Goal: Task Accomplishment & Management: Manage account settings

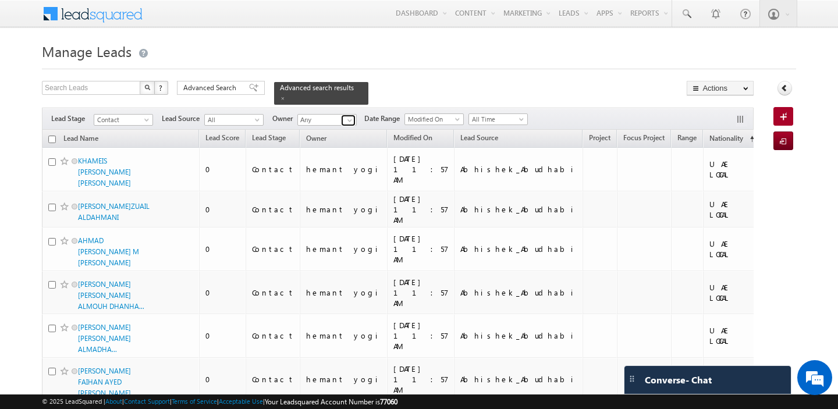
click at [349, 121] on span at bounding box center [349, 120] width 9 height 9
click at [346, 143] on span "[PERSON_NAME][EMAIL_ADDRESS][DOMAIN_NAME]" at bounding box center [354, 141] width 105 height 9
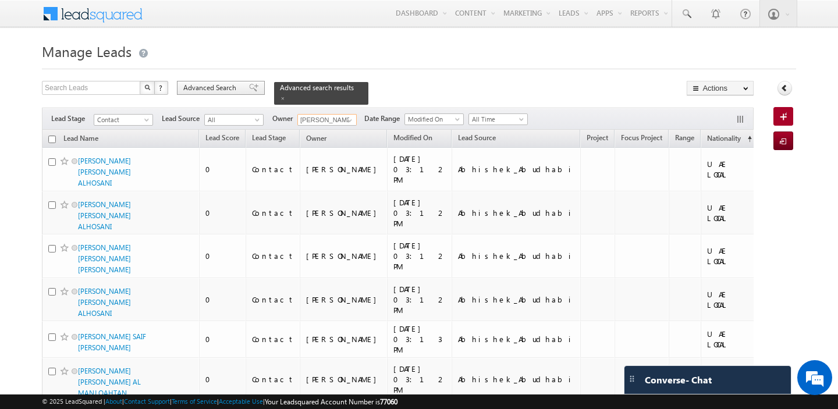
type input "[PERSON_NAME]"
click at [212, 90] on span "Advanced Search" at bounding box center [211, 88] width 56 height 10
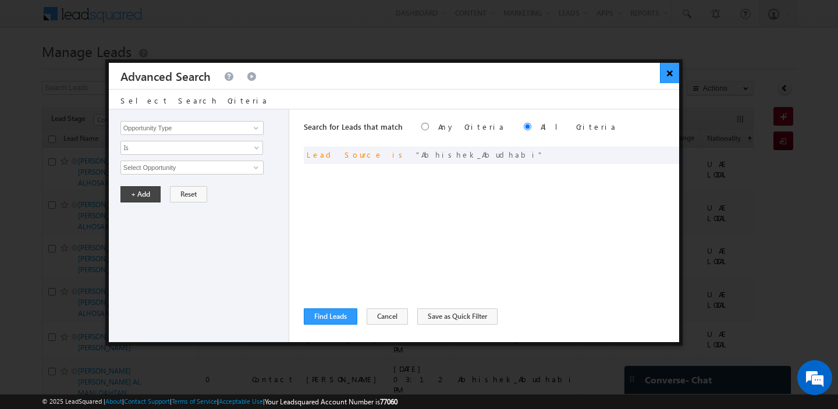
click at [668, 76] on button "×" at bounding box center [669, 73] width 19 height 20
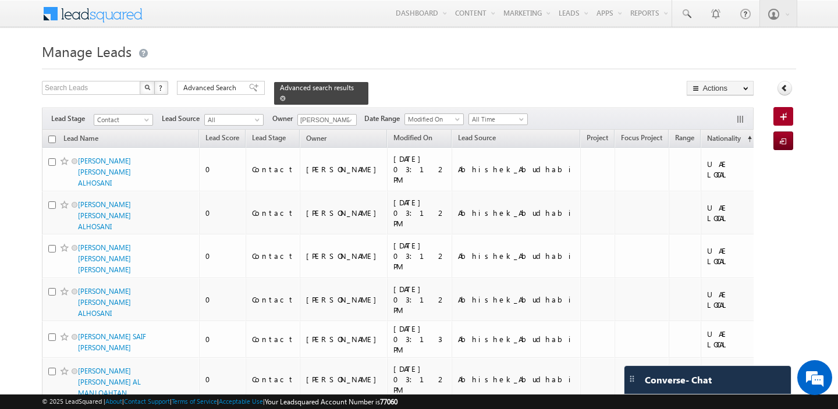
click at [280, 97] on span at bounding box center [283, 98] width 6 height 6
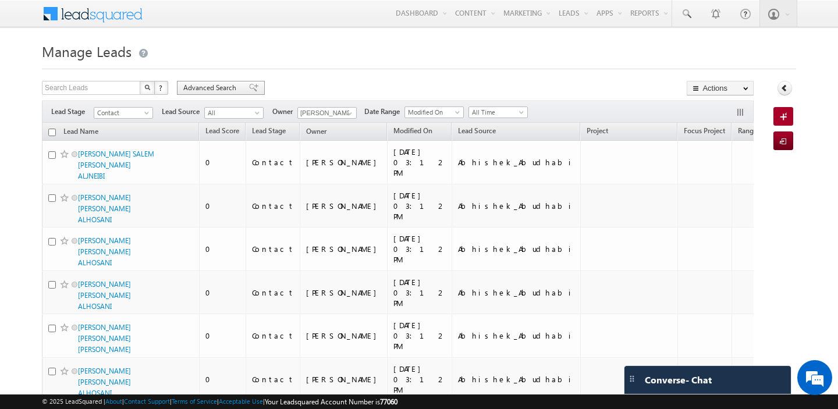
click at [192, 87] on span "Advanced Search" at bounding box center [211, 88] width 56 height 10
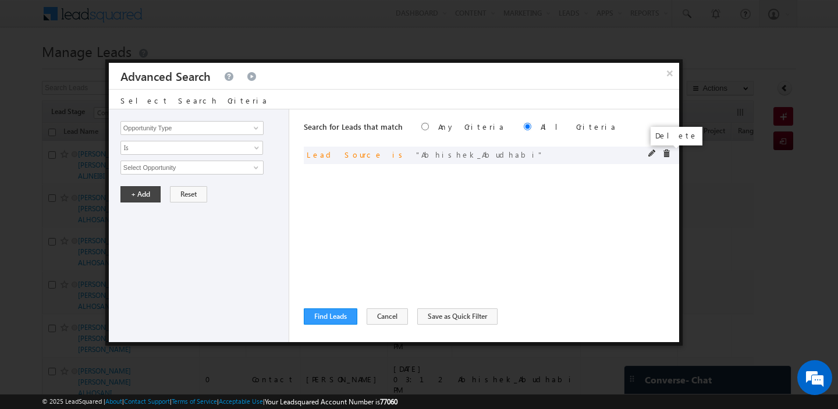
click at [666, 154] on span at bounding box center [666, 154] width 8 height 8
click at [170, 132] on input "Opportunity Type" at bounding box center [191, 128] width 143 height 14
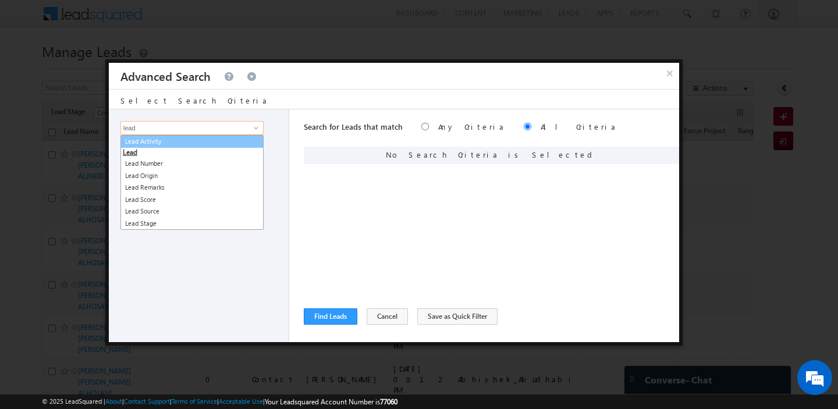
click at [171, 138] on link "Lead Activity" at bounding box center [191, 141] width 143 height 13
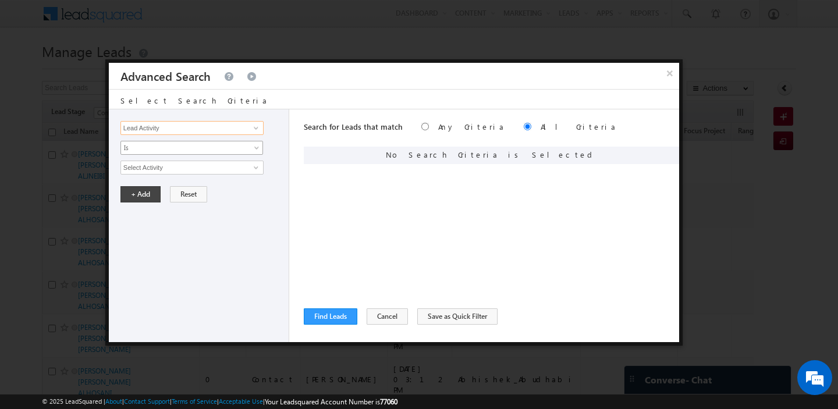
type input "Lead Activity"
click at [170, 148] on span "Is" at bounding box center [184, 148] width 126 height 10
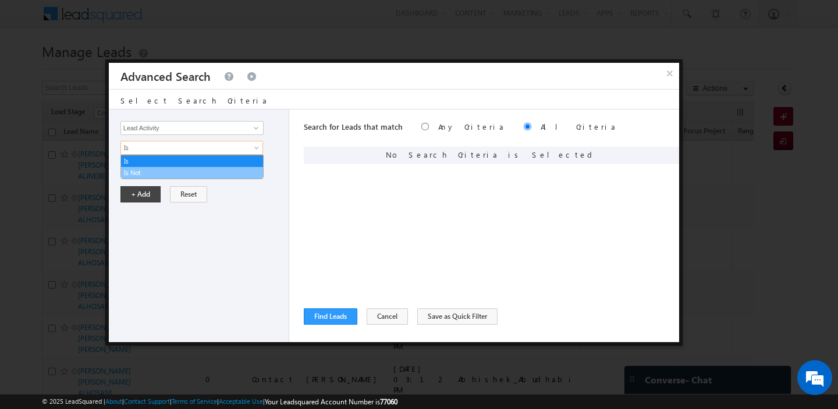
click at [165, 168] on link "Is Not" at bounding box center [192, 173] width 142 height 10
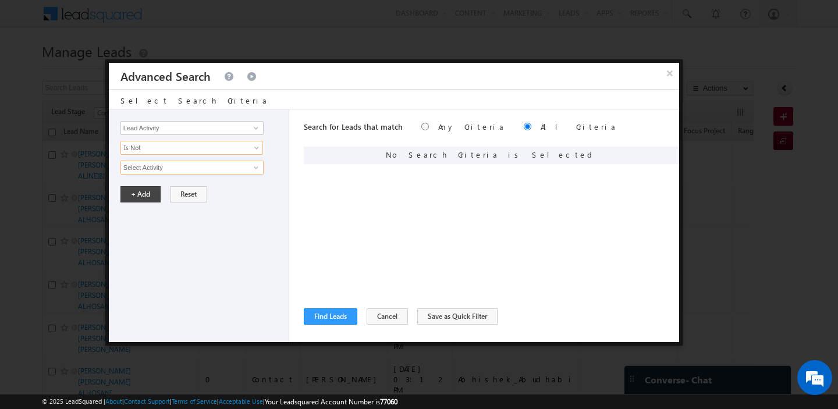
click at [166, 168] on input "Select Activity" at bounding box center [191, 168] width 143 height 14
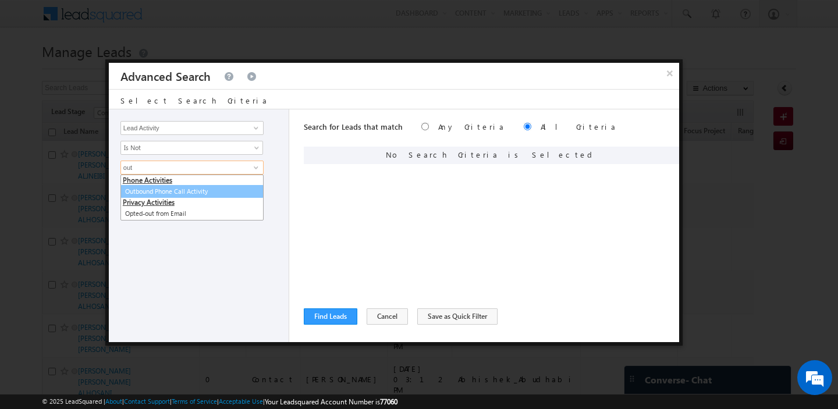
click at [176, 190] on link "Outbound Phone Call Activity" at bounding box center [191, 191] width 143 height 13
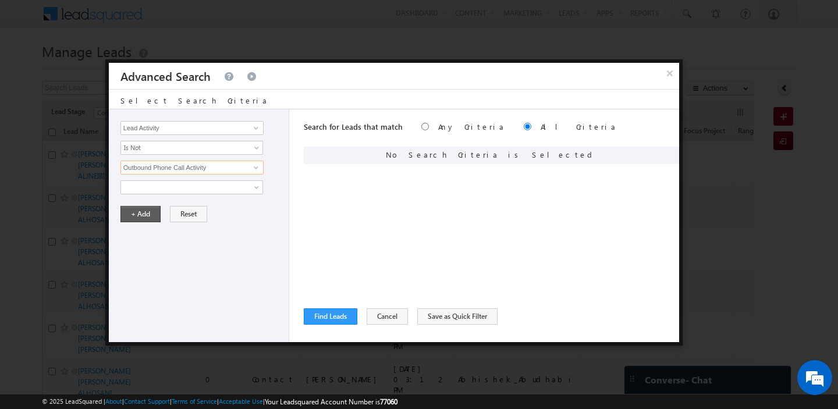
type input "Outbound Phone Call Activity"
click at [143, 218] on button "+ Add" at bounding box center [140, 214] width 40 height 16
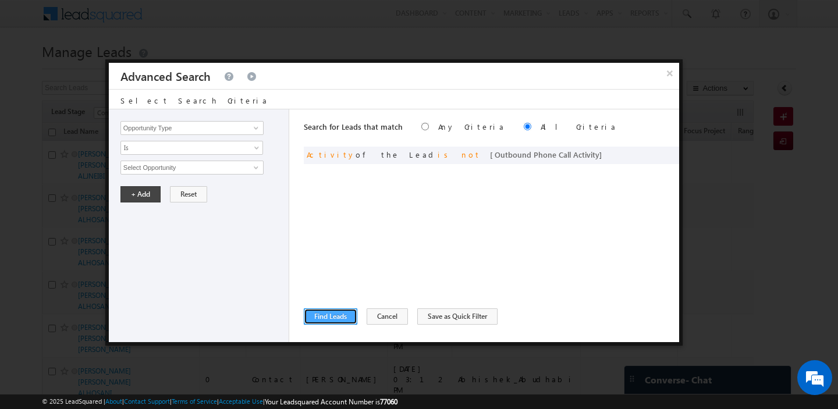
click at [321, 322] on button "Find Leads" at bounding box center [331, 316] width 54 height 16
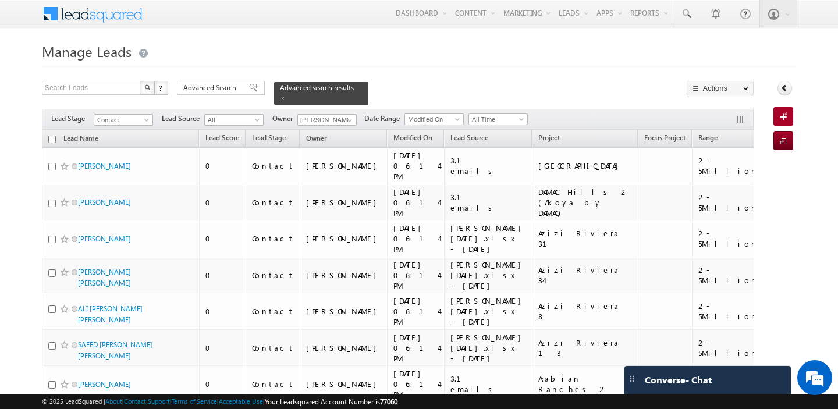
click at [53, 142] on input "checkbox" at bounding box center [52, 140] width 8 height 8
checkbox input "true"
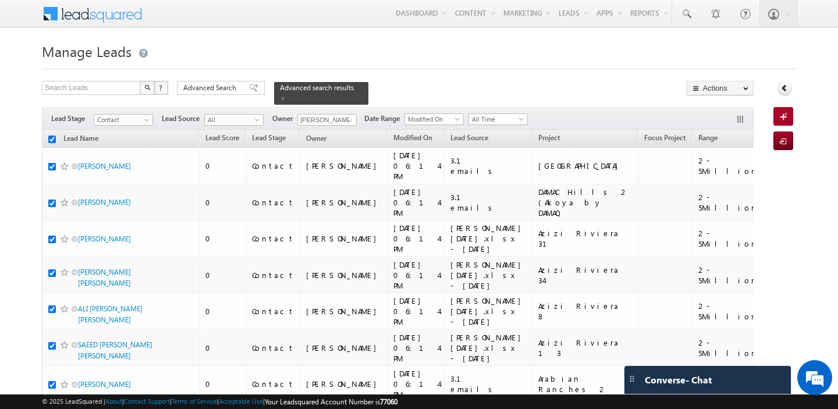
checkbox input "true"
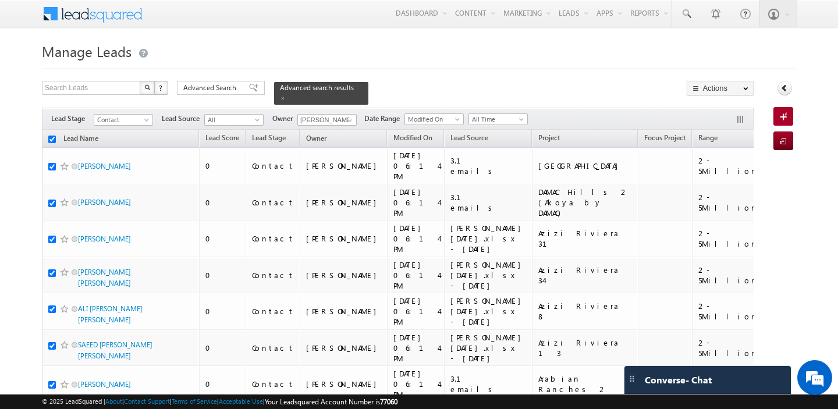
checkbox input "true"
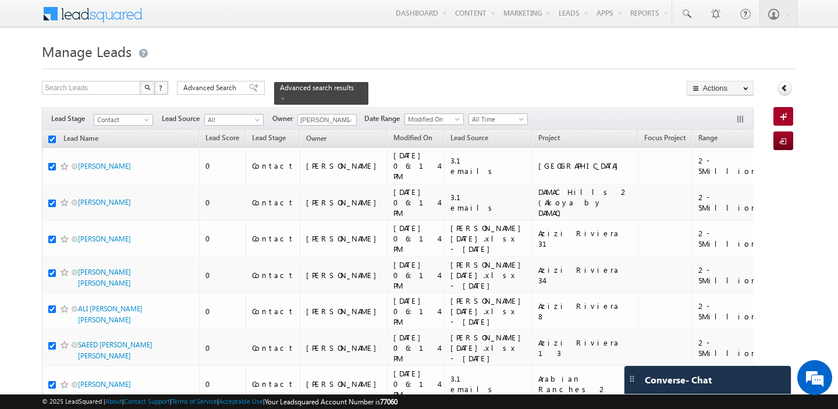
checkbox input "true"
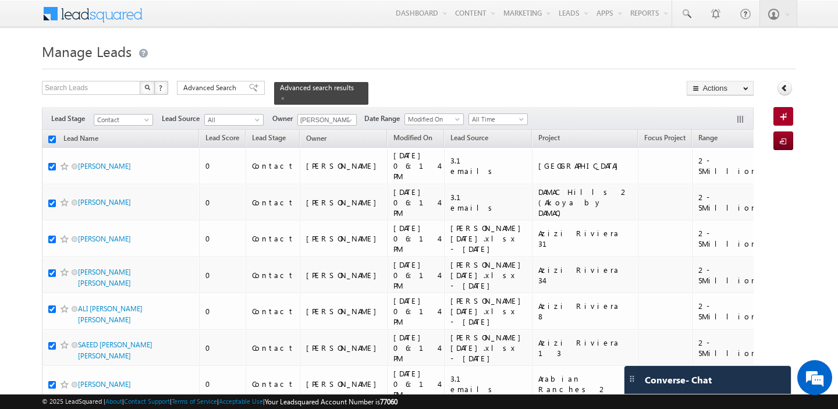
checkbox input "true"
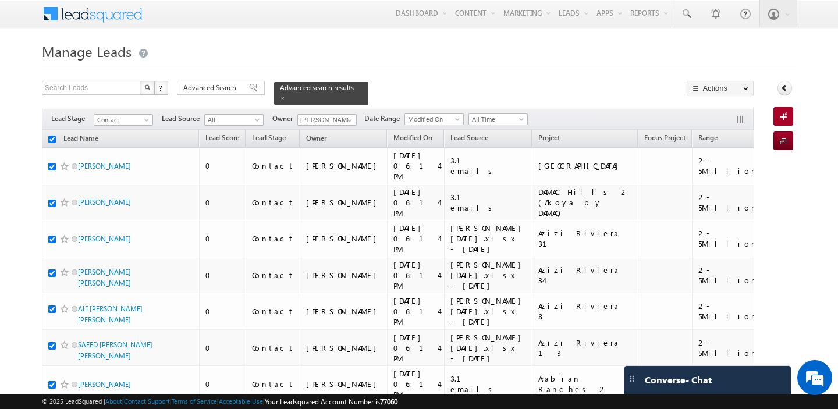
checkbox input "true"
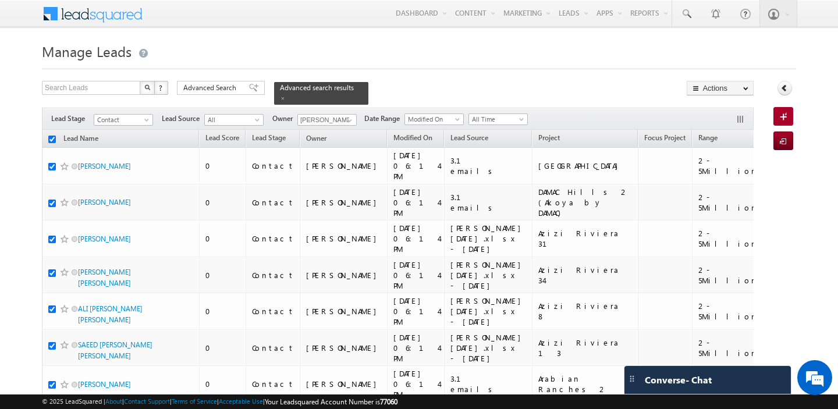
checkbox input "true"
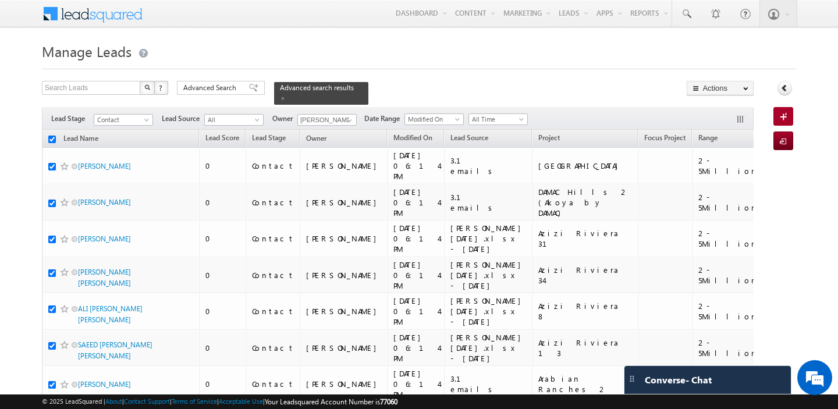
checkbox input "true"
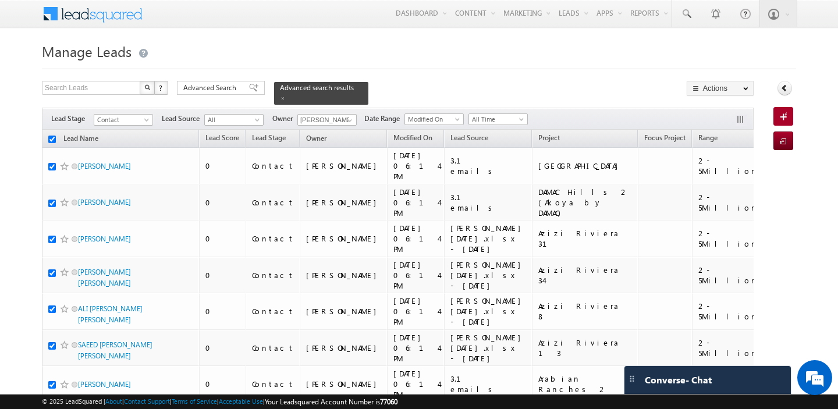
checkbox input "true"
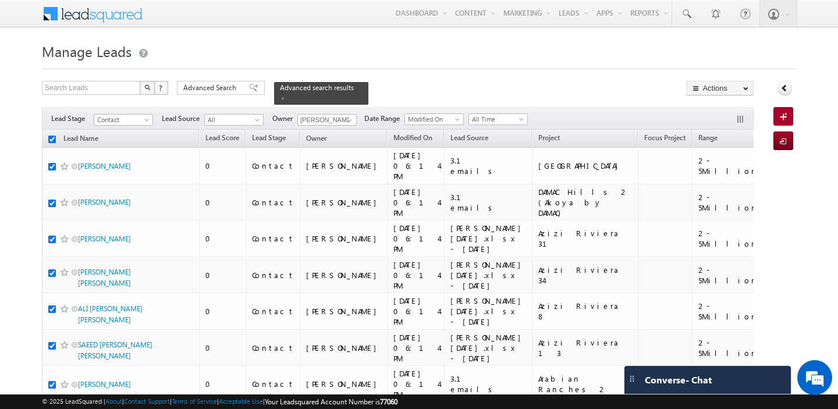
checkbox input "true"
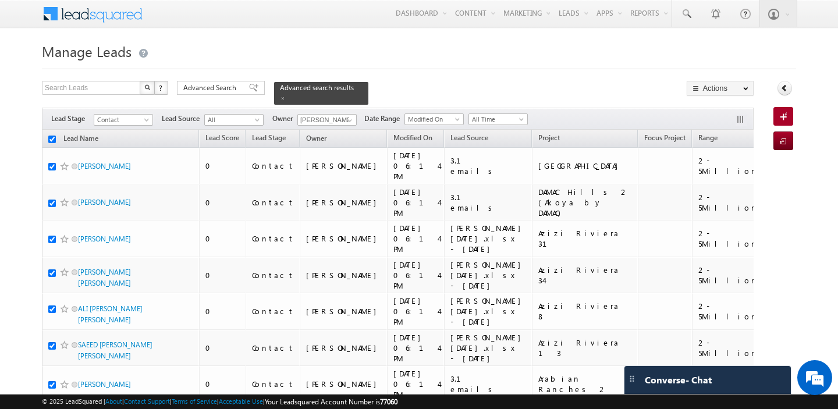
checkbox input "true"
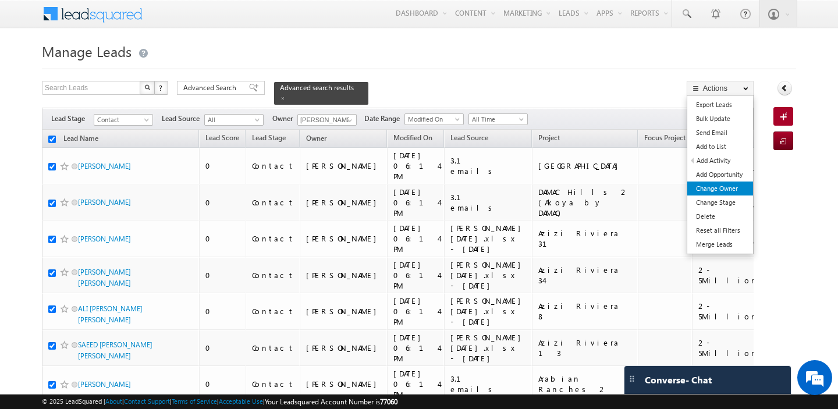
click at [720, 190] on link "Change Owner" at bounding box center [720, 189] width 66 height 14
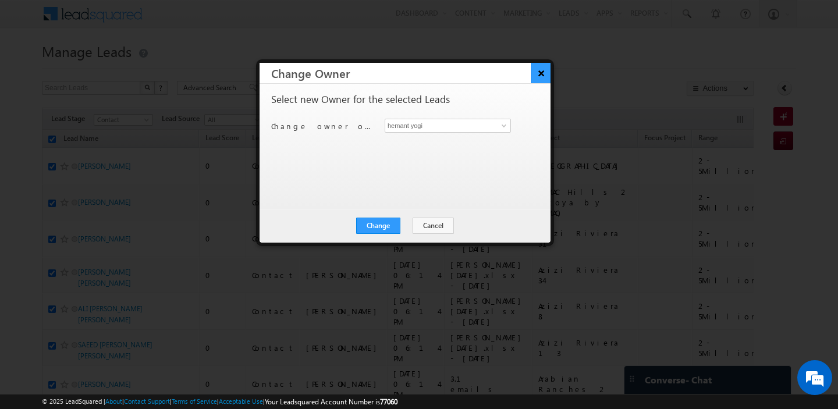
click at [542, 72] on button "×" at bounding box center [540, 73] width 19 height 20
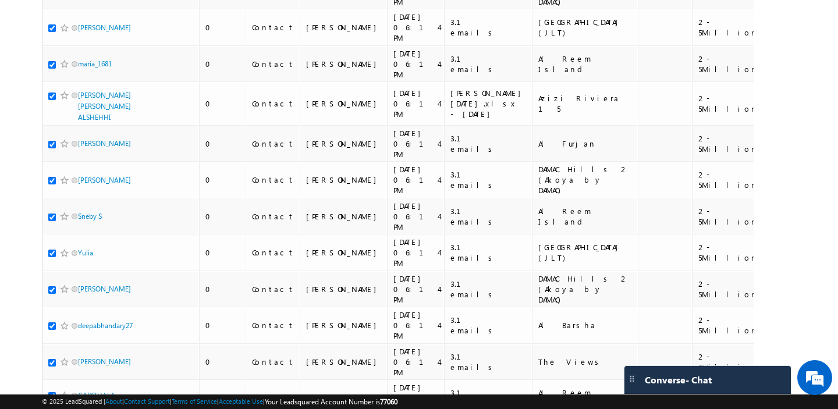
scroll to position [1179, 0]
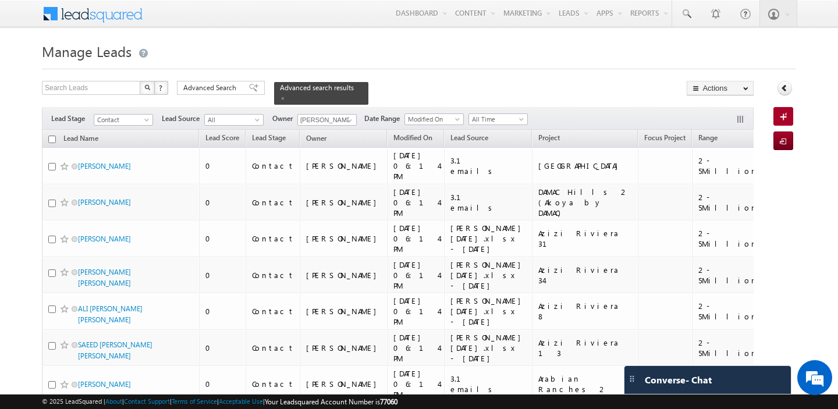
scroll to position [8, 0]
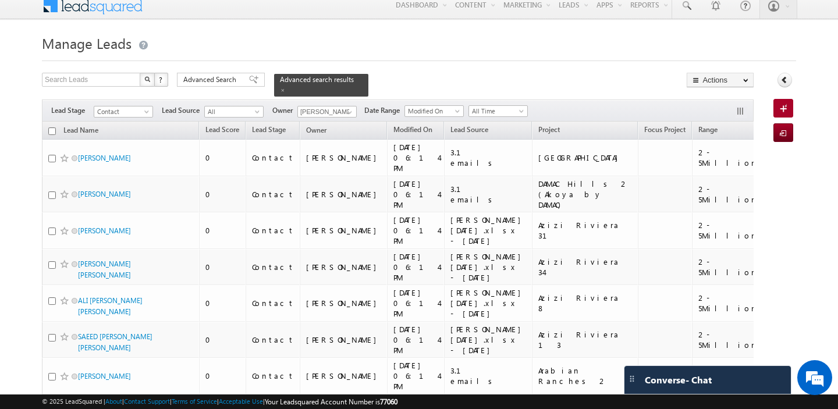
click at [51, 129] on input "checkbox" at bounding box center [52, 131] width 8 height 8
checkbox input "true"
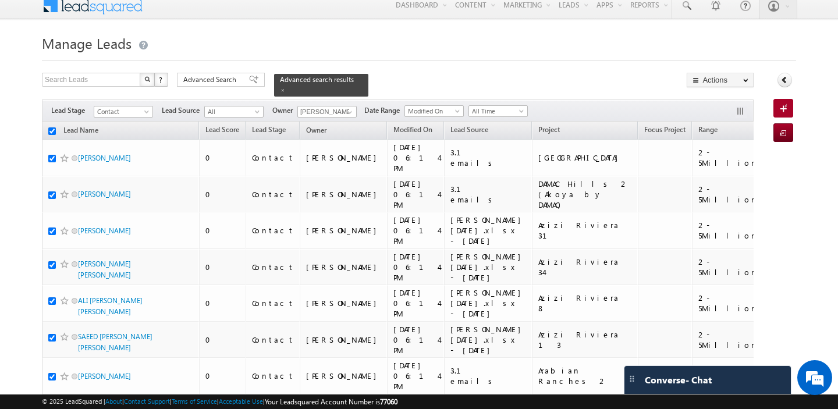
checkbox input "true"
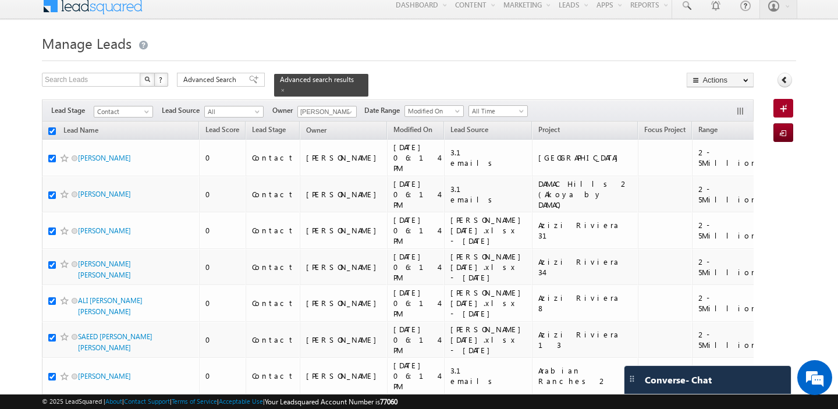
checkbox input "true"
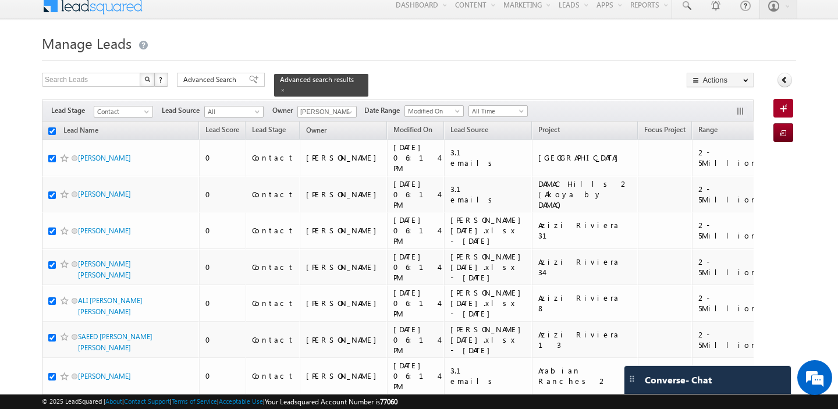
checkbox input "true"
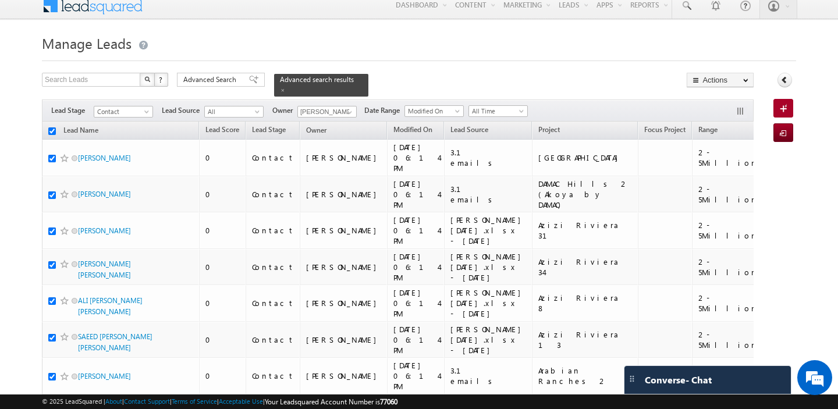
checkbox input "true"
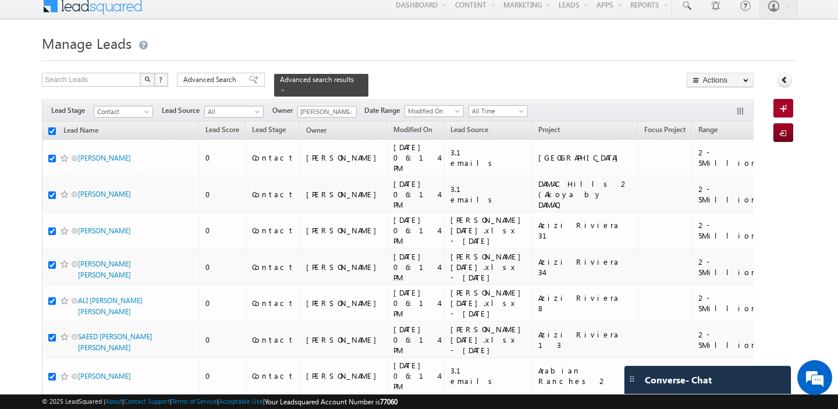
checkbox input "true"
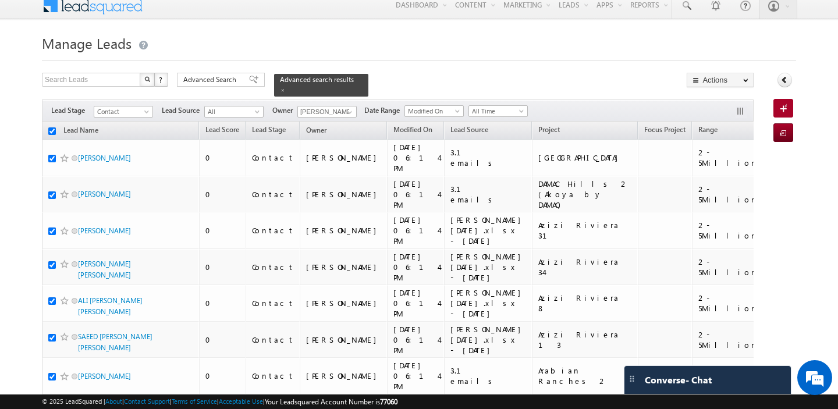
checkbox input "true"
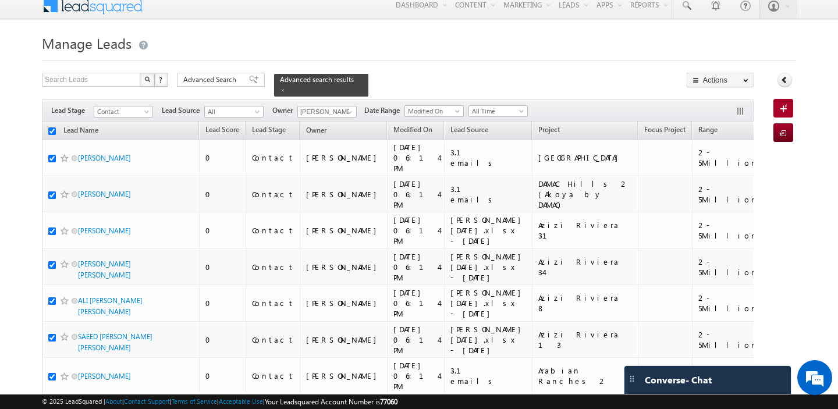
checkbox input "true"
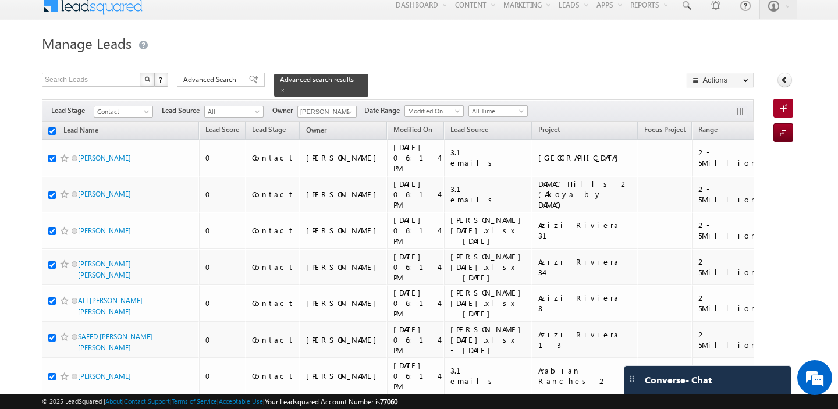
checkbox input "true"
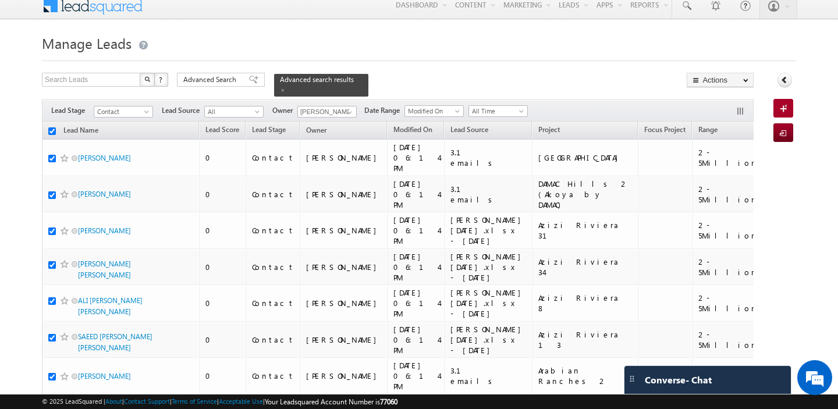
checkbox input "true"
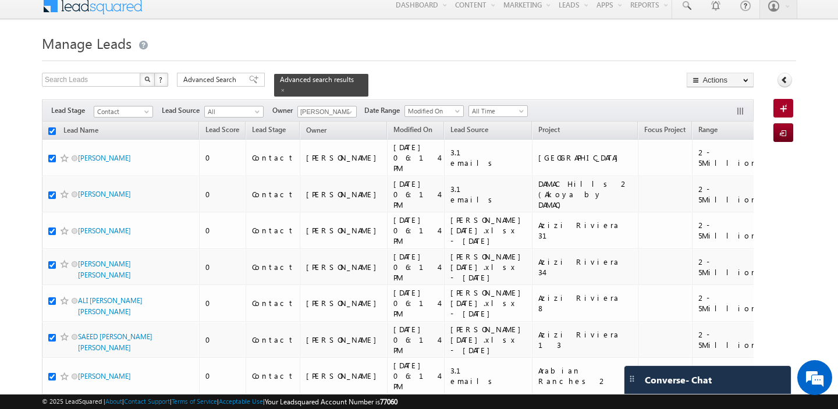
checkbox input "true"
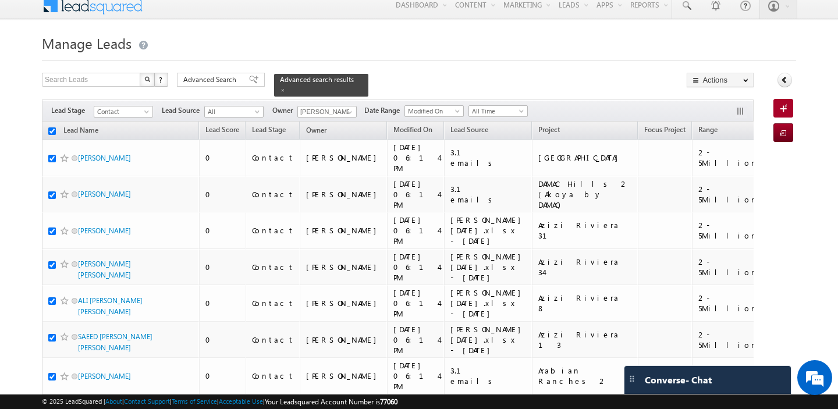
checkbox input "true"
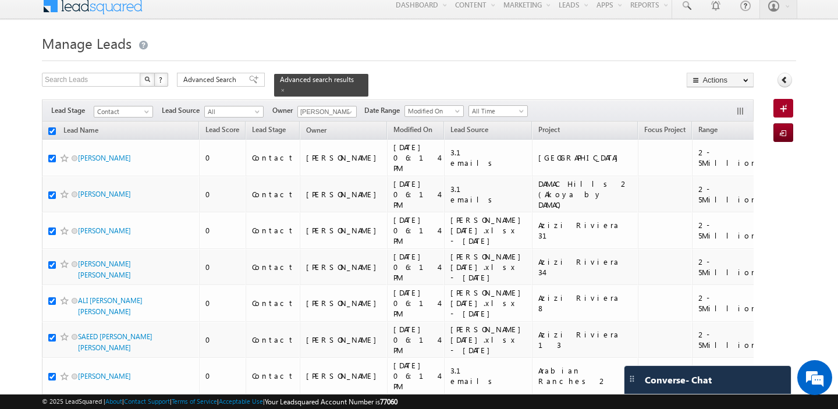
checkbox input "true"
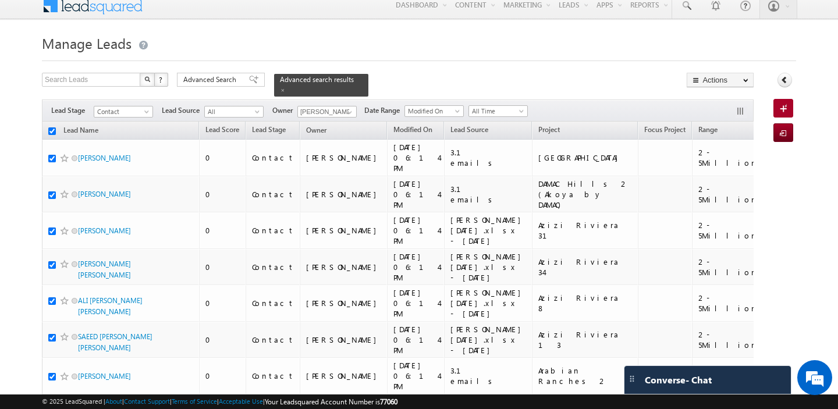
checkbox input "true"
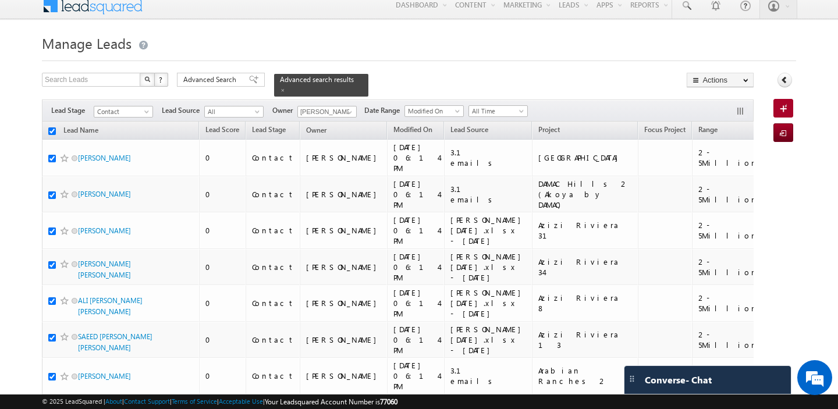
checkbox input "true"
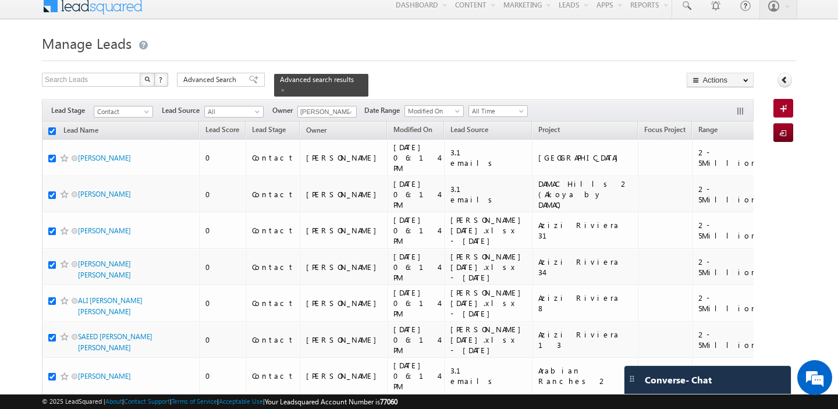
checkbox input "true"
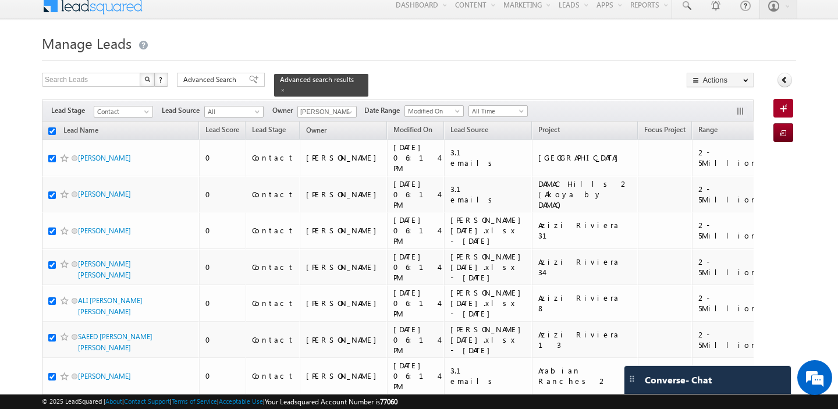
checkbox input "true"
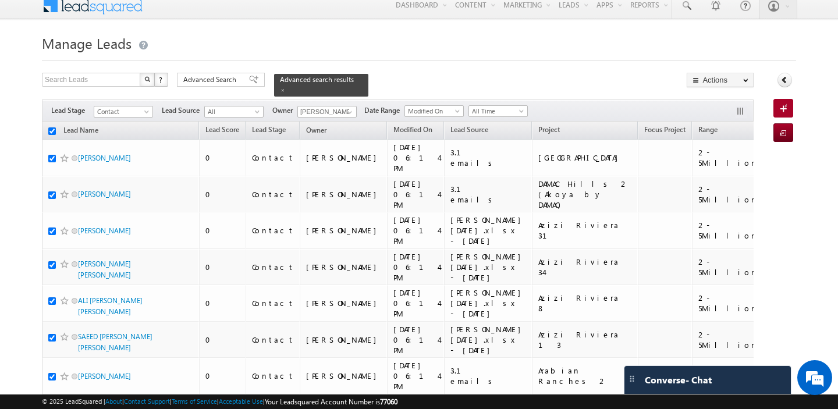
checkbox input "true"
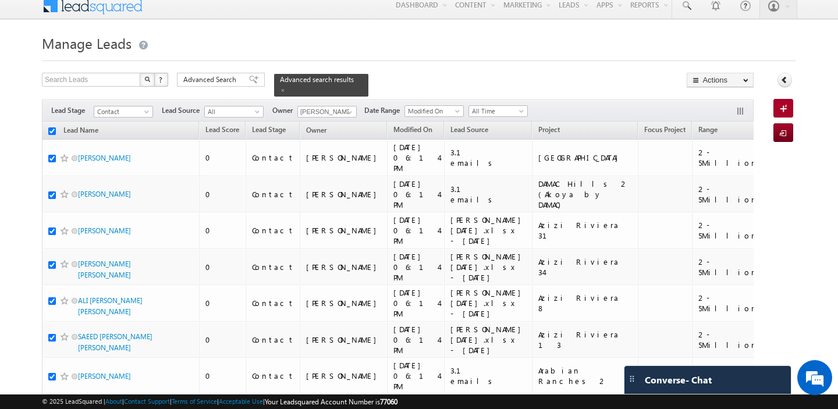
checkbox input "true"
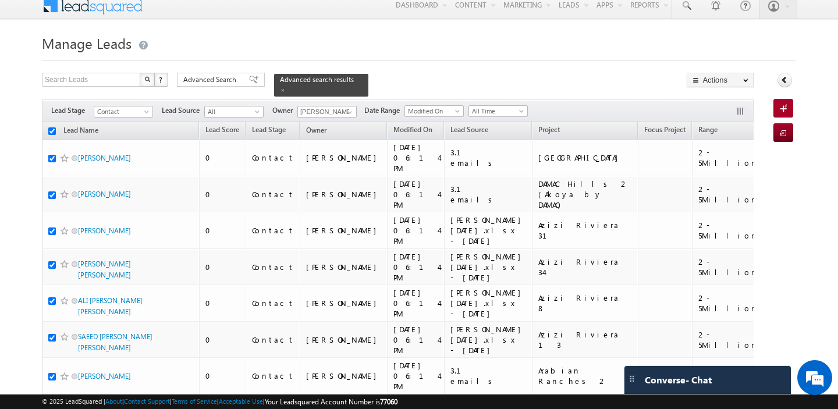
checkbox input "true"
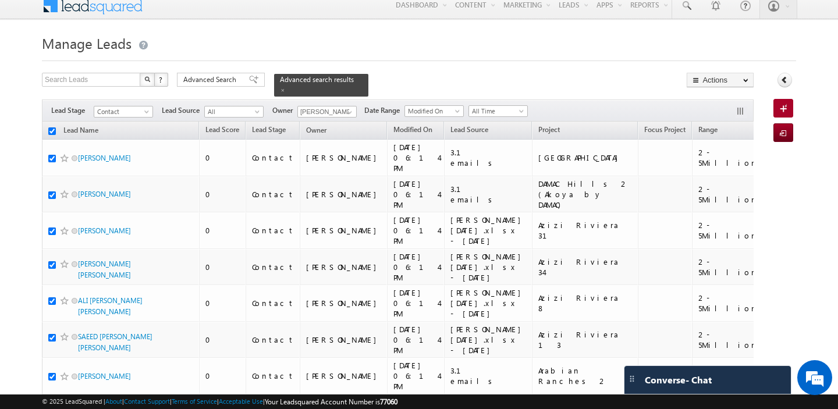
checkbox input "true"
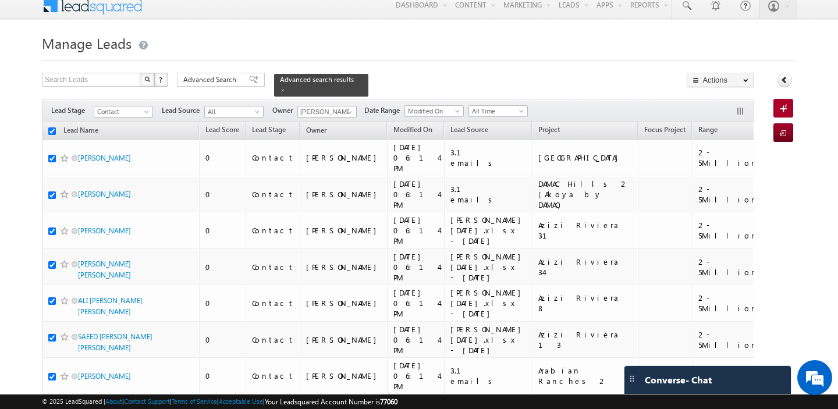
checkbox input "true"
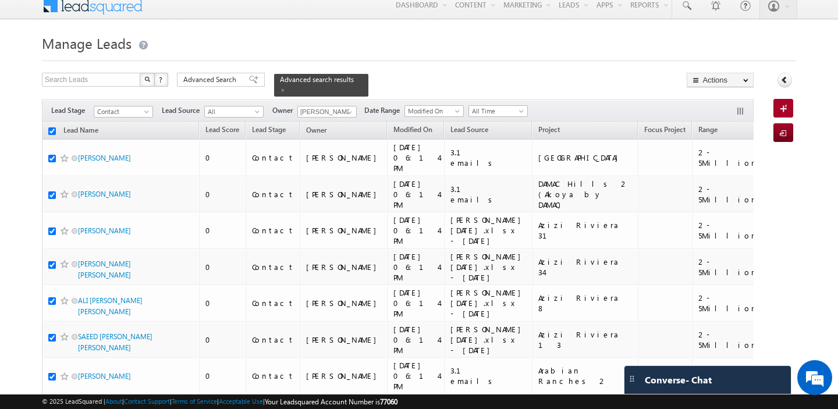
checkbox input "true"
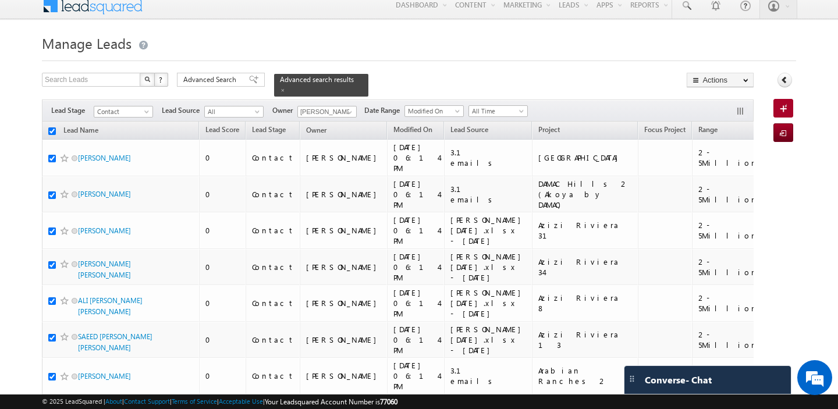
checkbox input "true"
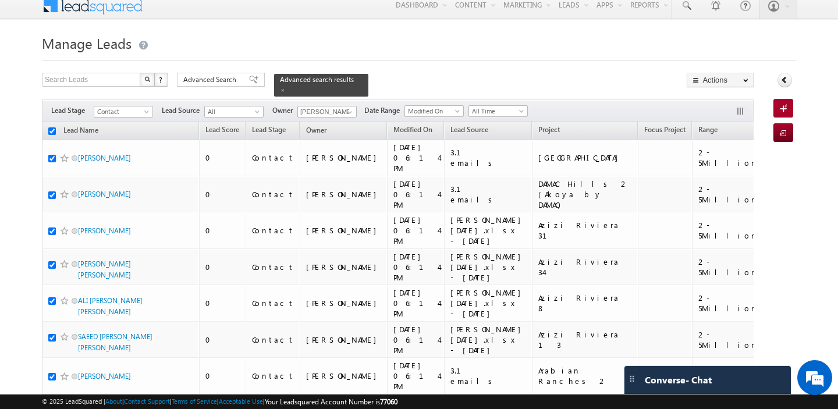
checkbox input "true"
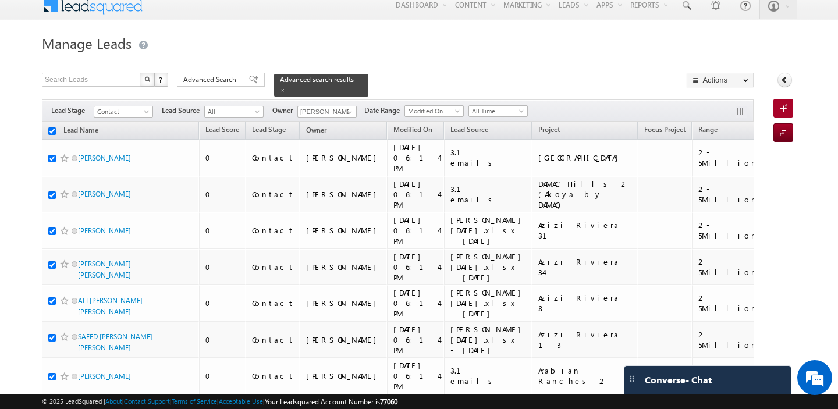
checkbox input "true"
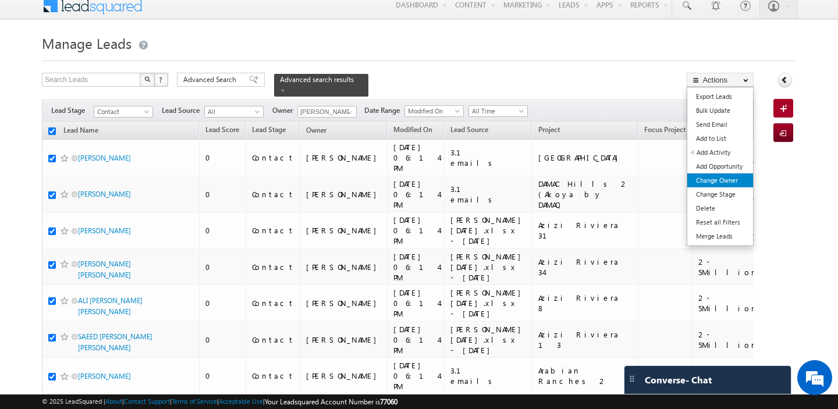
click at [718, 178] on link "Change Owner" at bounding box center [720, 180] width 66 height 14
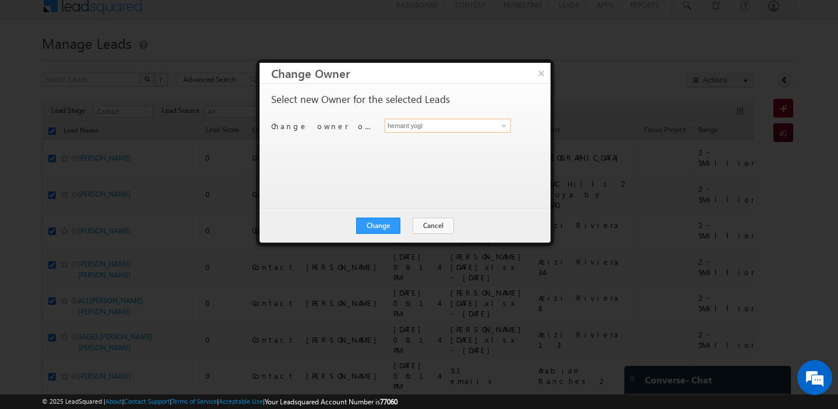
click at [440, 129] on input "hemant yogi" at bounding box center [448, 126] width 126 height 14
click at [457, 137] on link "[PERSON_NAME] [PERSON_NAME][EMAIL_ADDRESS][DOMAIN_NAME]" at bounding box center [448, 144] width 126 height 22
type input "[PERSON_NAME]"
click at [379, 230] on button "Change" at bounding box center [378, 226] width 44 height 16
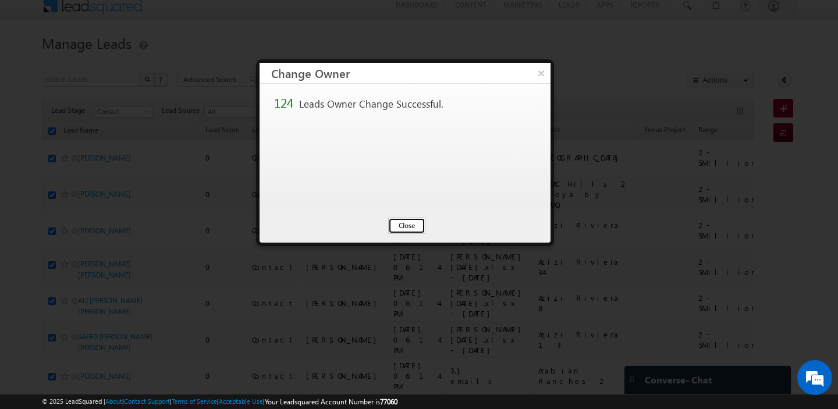
click at [406, 219] on button "Close" at bounding box center [406, 226] width 37 height 16
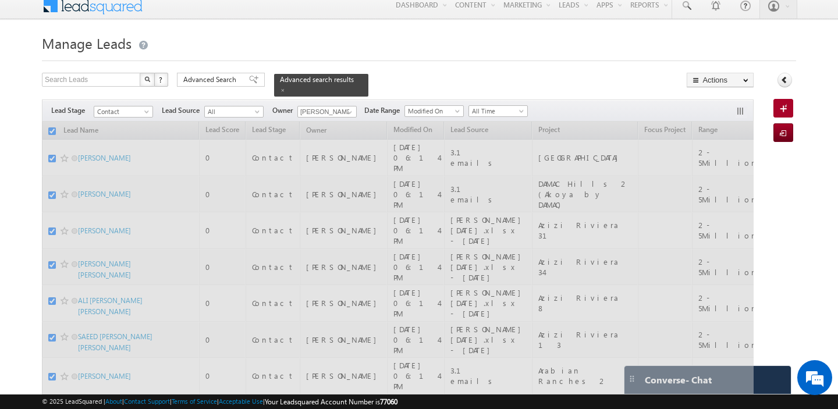
checkbox input "false"
